Goal: Task Accomplishment & Management: Use online tool/utility

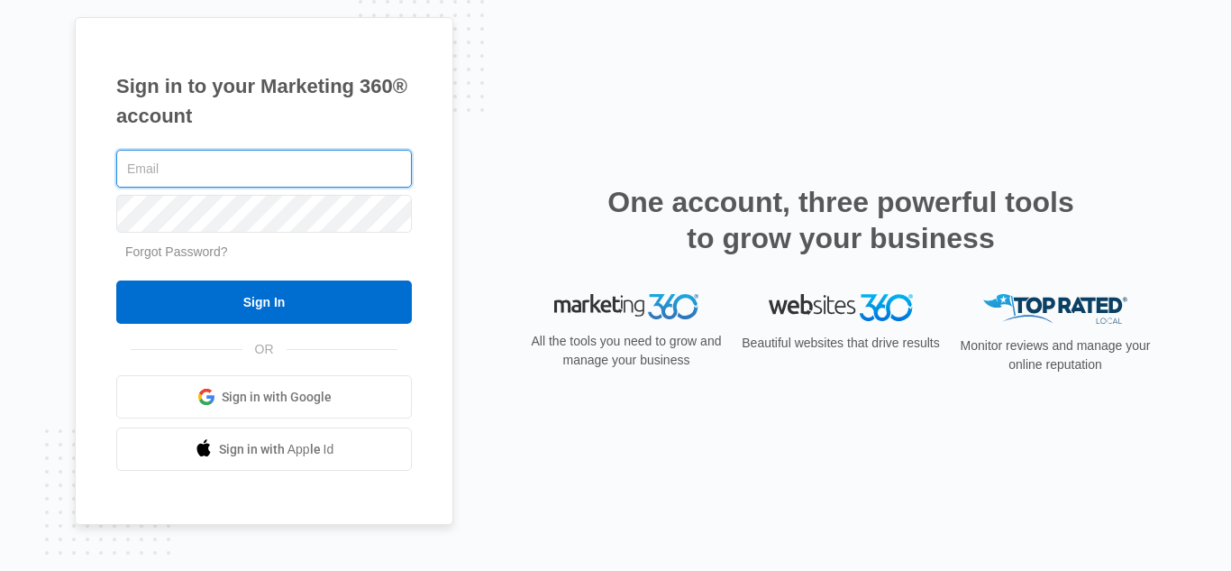
type input "Sahara@raylawinternational.com"
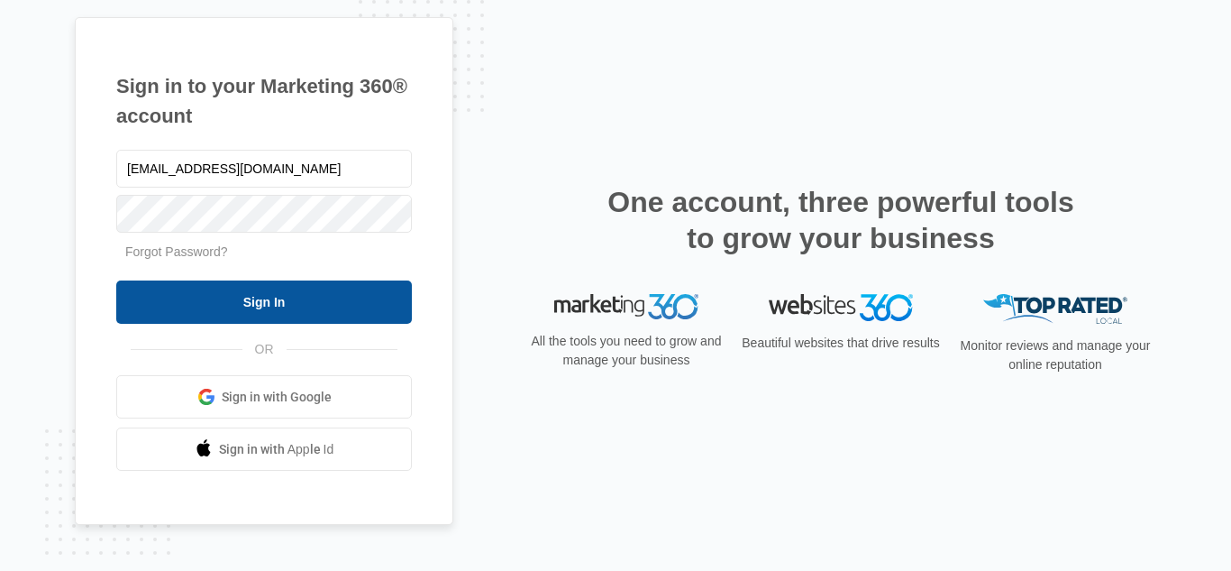
click at [322, 297] on input "Sign In" at bounding box center [264, 301] width 296 height 43
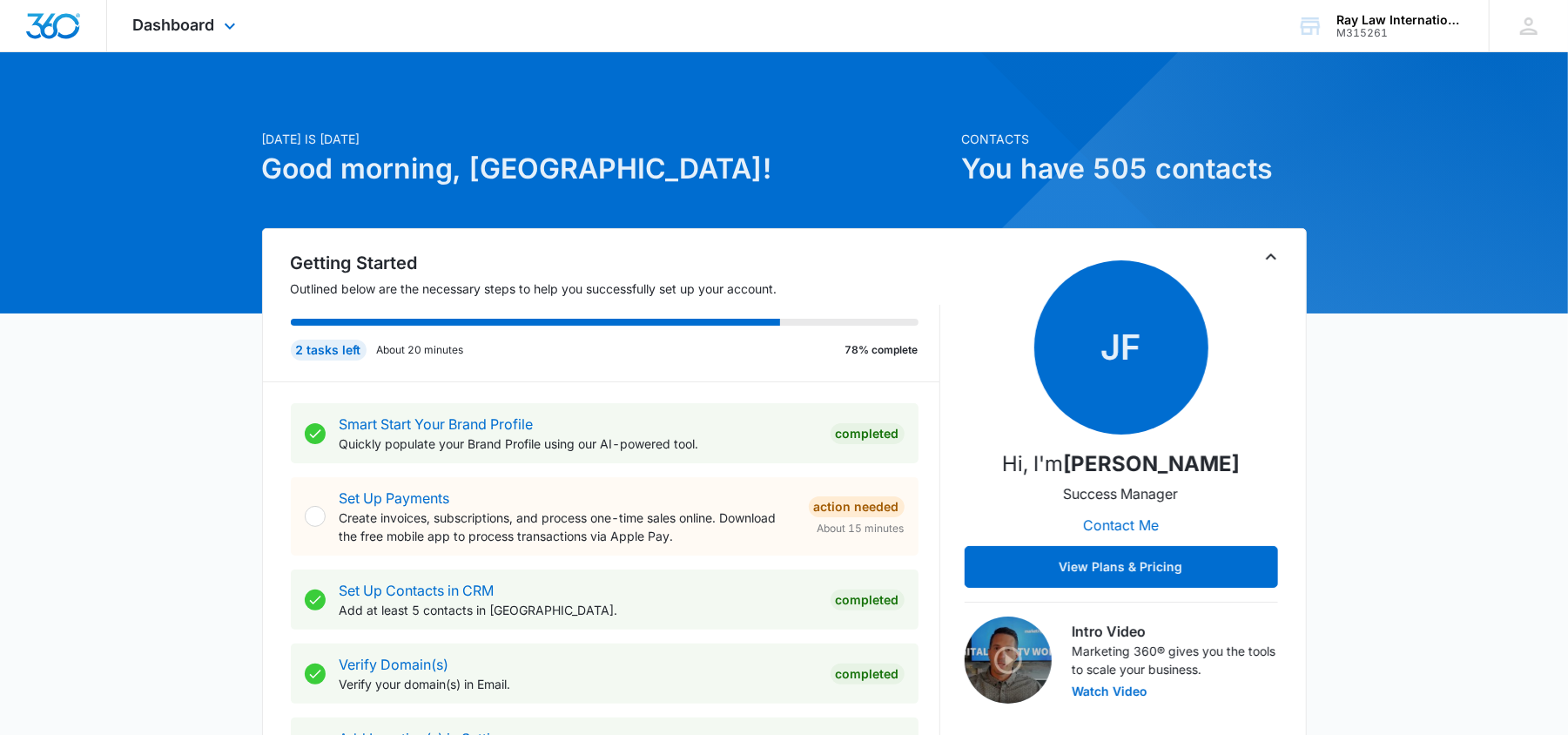
click at [165, 7] on div "Dashboard Apps Reputation Websites Forms CRM Email Social Content Ads Intellige…" at bounding box center [186, 25] width 159 height 51
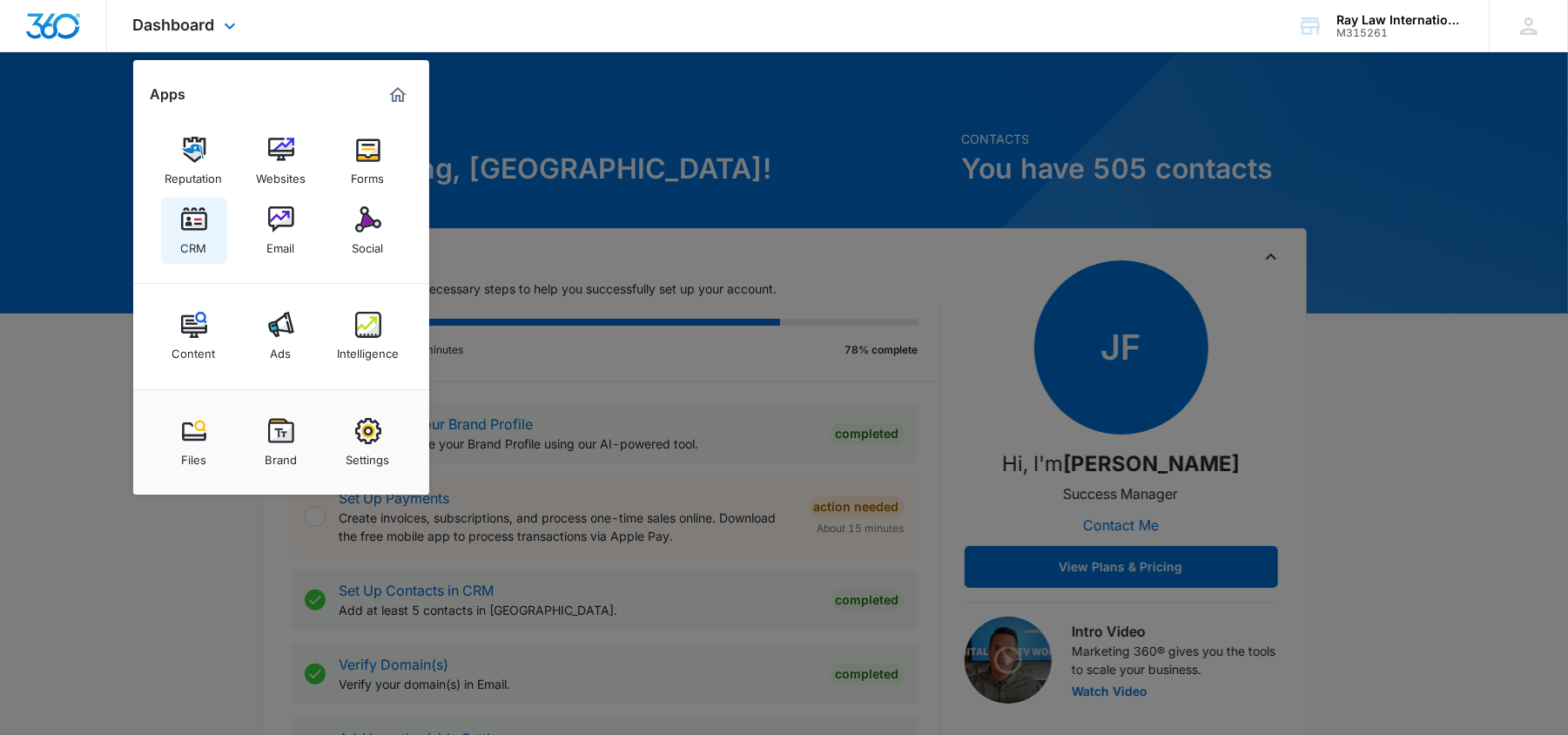
click at [189, 258] on link "CRM" at bounding box center [194, 231] width 67 height 67
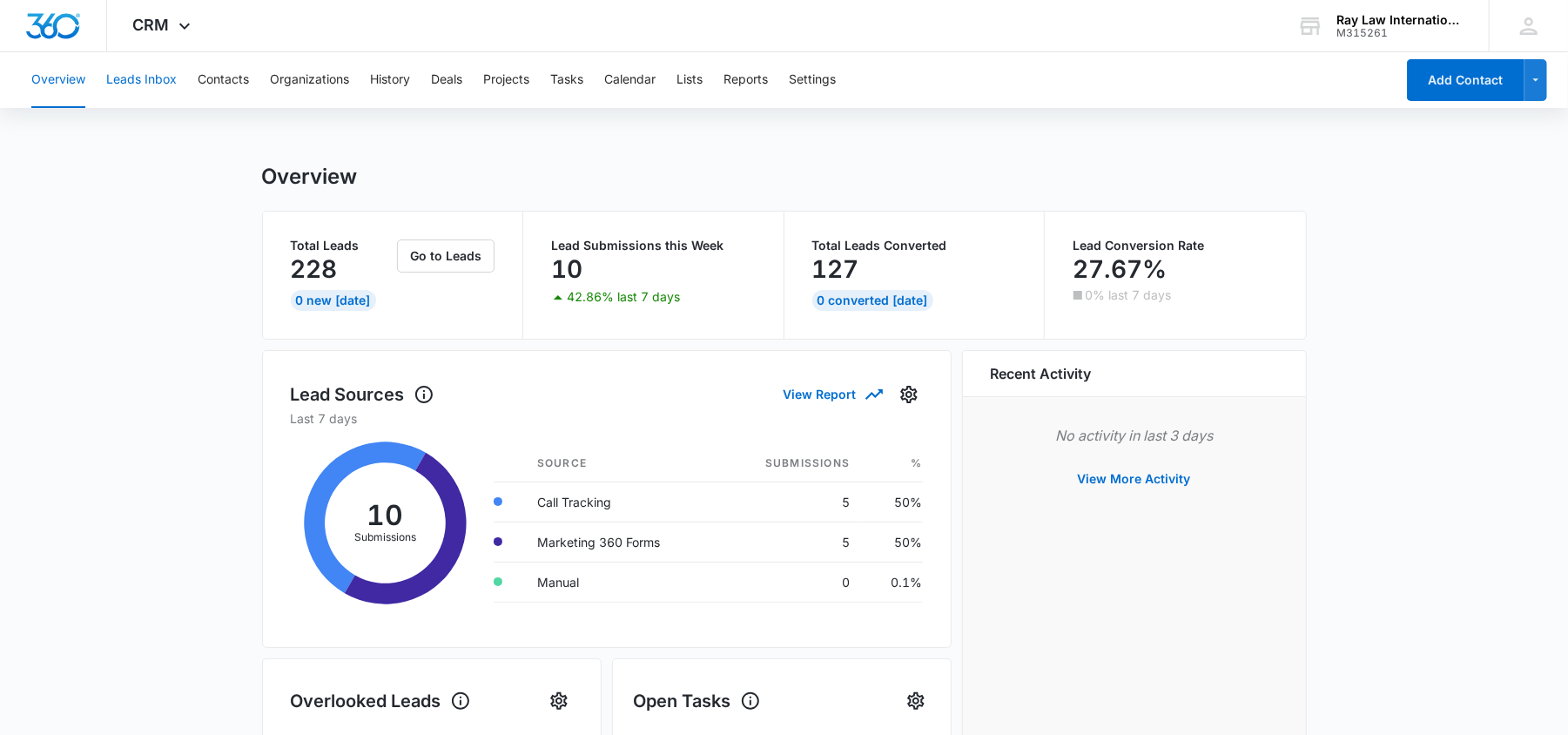
click at [151, 65] on button "Leads Inbox" at bounding box center [141, 80] width 71 height 56
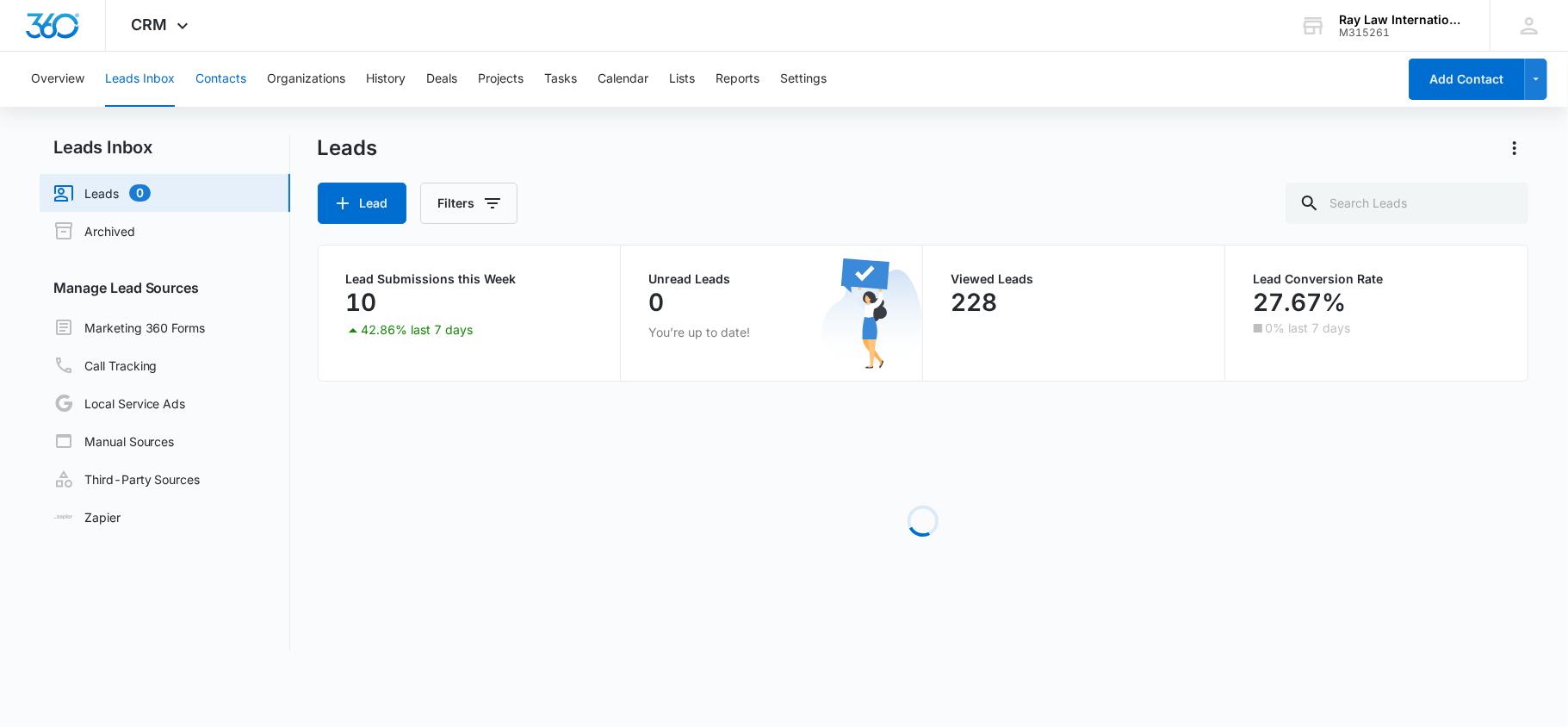
click at [231, 75] on button "Contacts" at bounding box center [221, 79] width 51 height 55
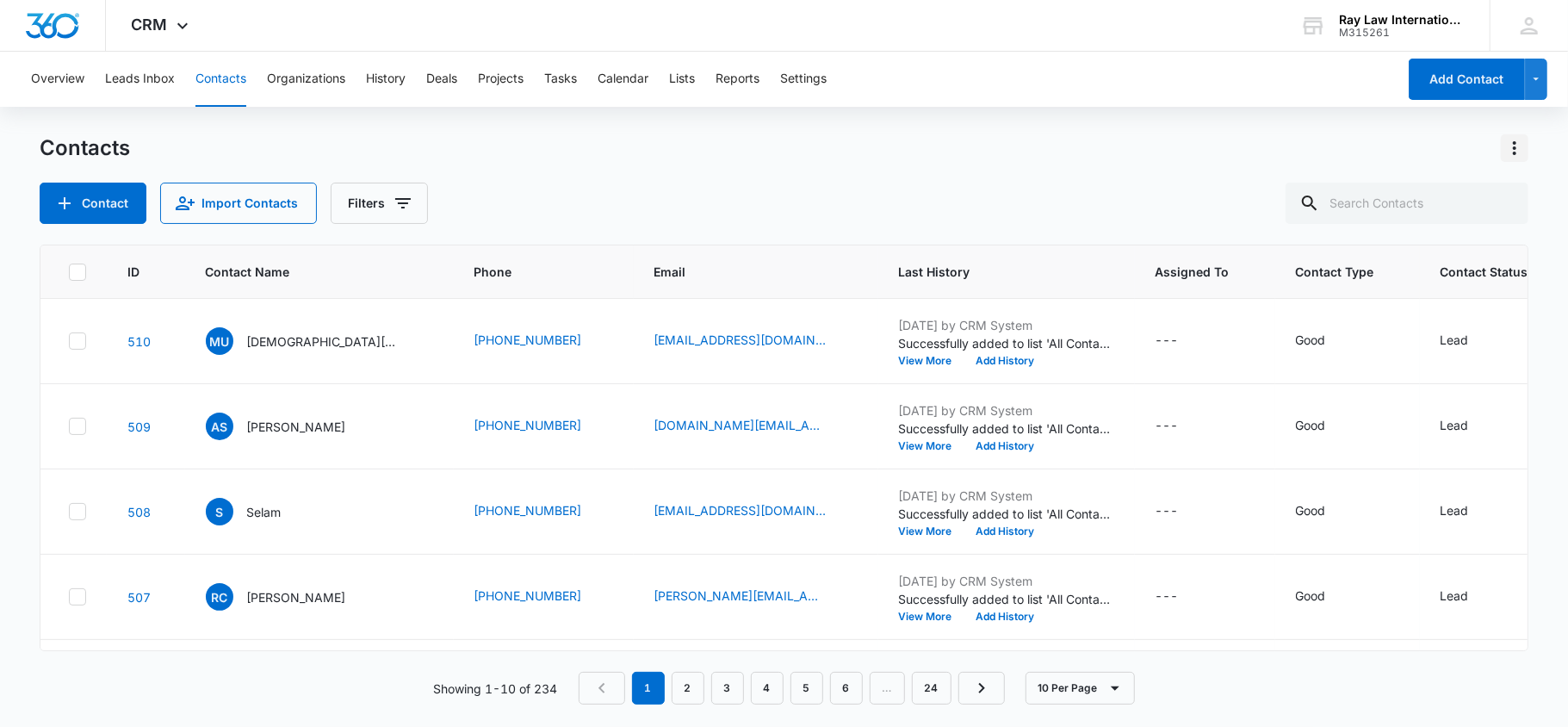
click at [1523, 149] on icon "Actions" at bounding box center [1515, 148] width 21 height 21
click at [1427, 249] on div "Export All Contacts" at bounding box center [1430, 247] width 114 height 12
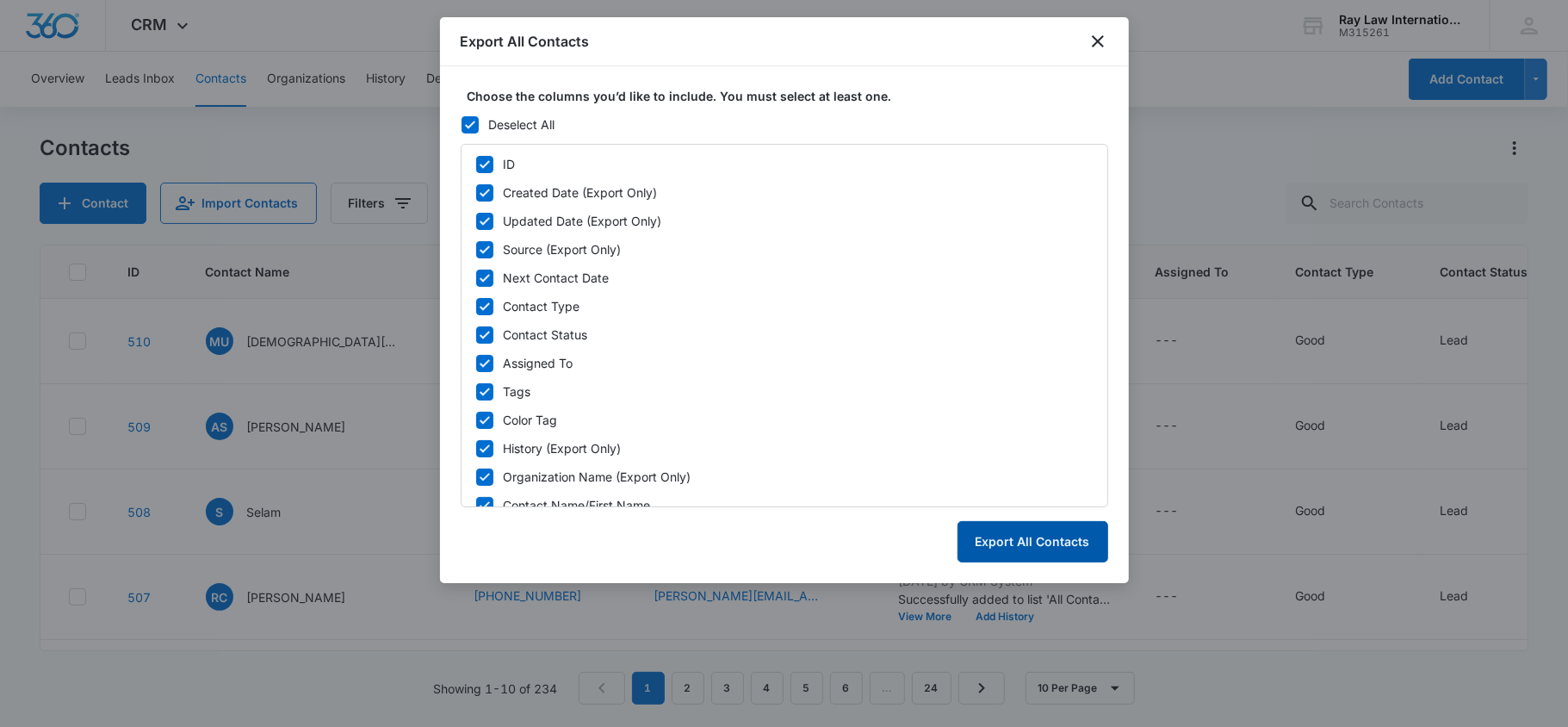
click at [1007, 549] on button "Export All Contacts" at bounding box center [1033, 541] width 151 height 41
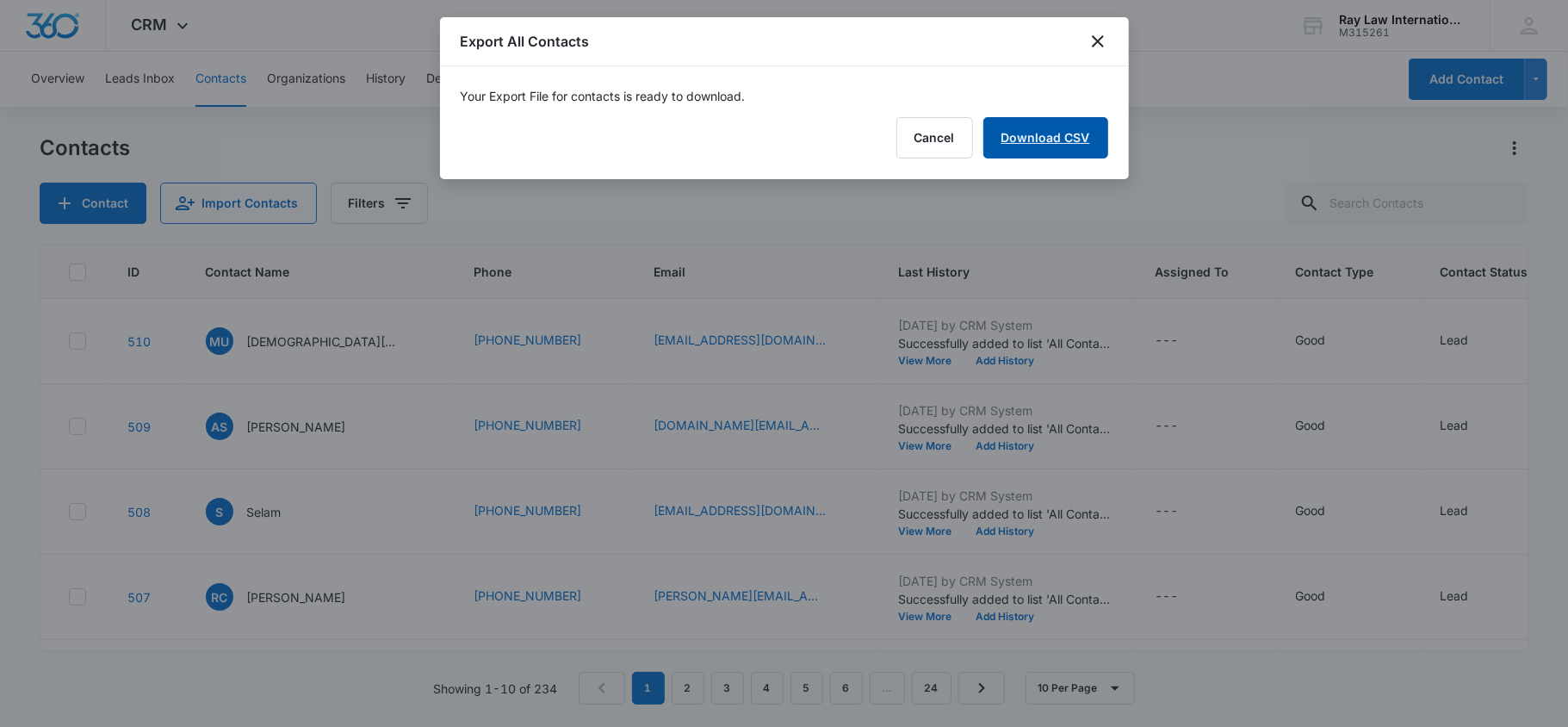
click at [1010, 122] on link "Download CSV" at bounding box center [1045, 138] width 125 height 41
click at [1069, 145] on button "Finish" at bounding box center [1072, 138] width 73 height 41
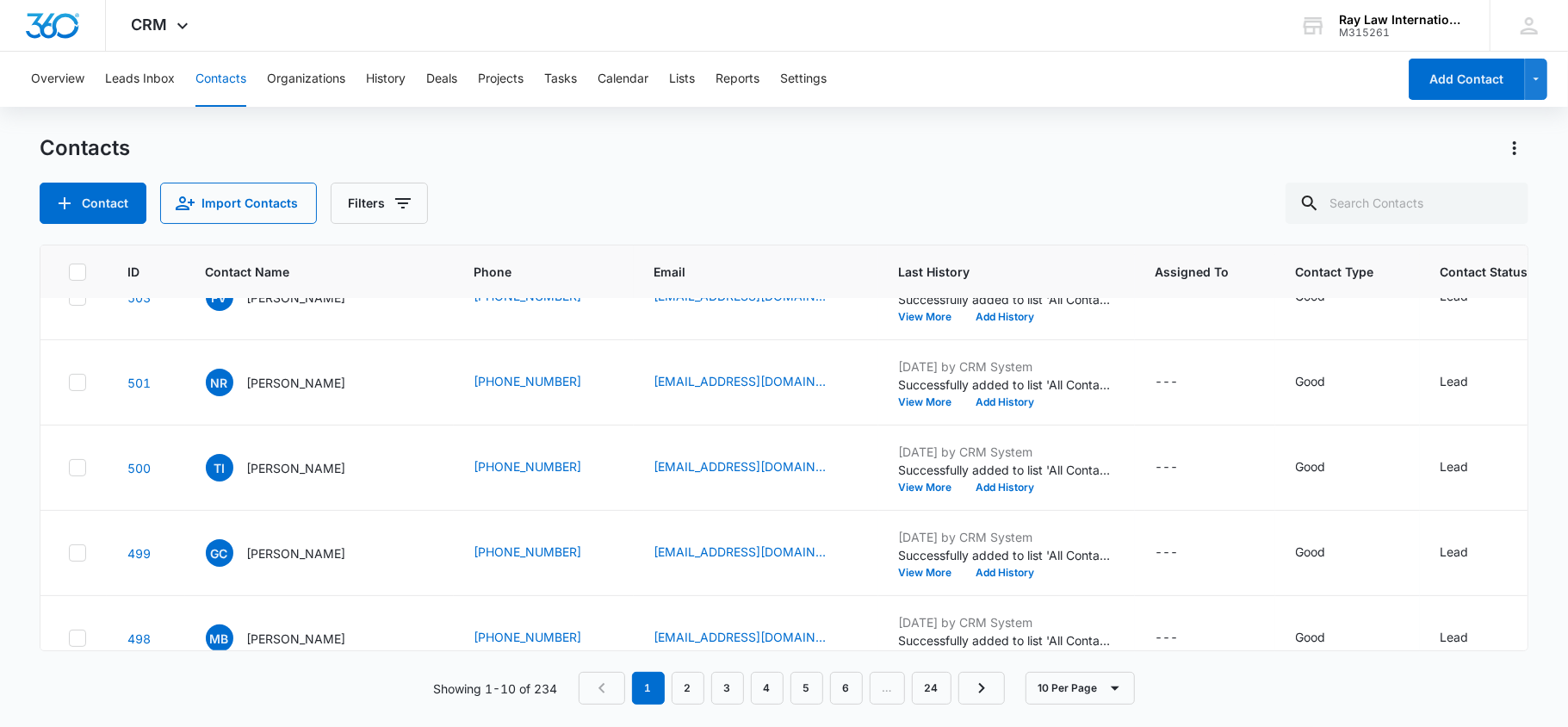
scroll to position [521, 0]
